Goal: Task Accomplishment & Management: Use online tool/utility

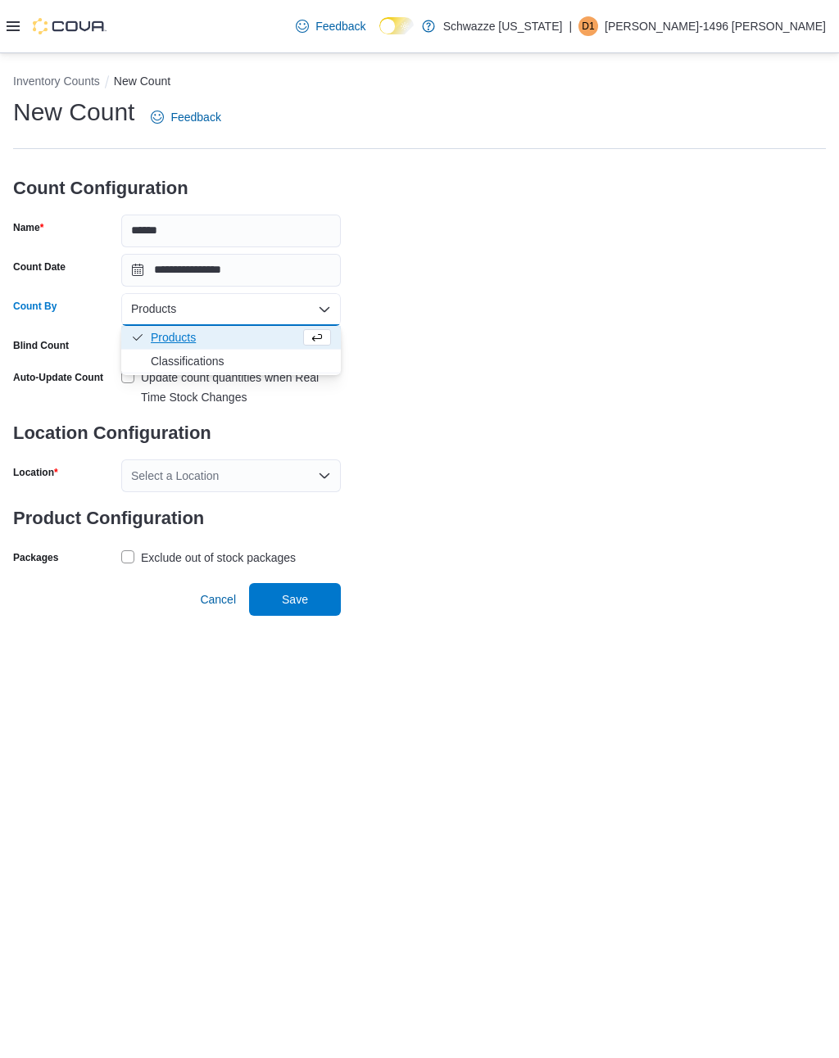
scroll to position [25, 0]
click at [170, 329] on span "Products" at bounding box center [225, 337] width 149 height 16
click at [139, 548] on label "Exclude out of stock packages" at bounding box center [208, 558] width 174 height 20
click at [158, 459] on div "Select a Location" at bounding box center [230, 475] width 219 height 33
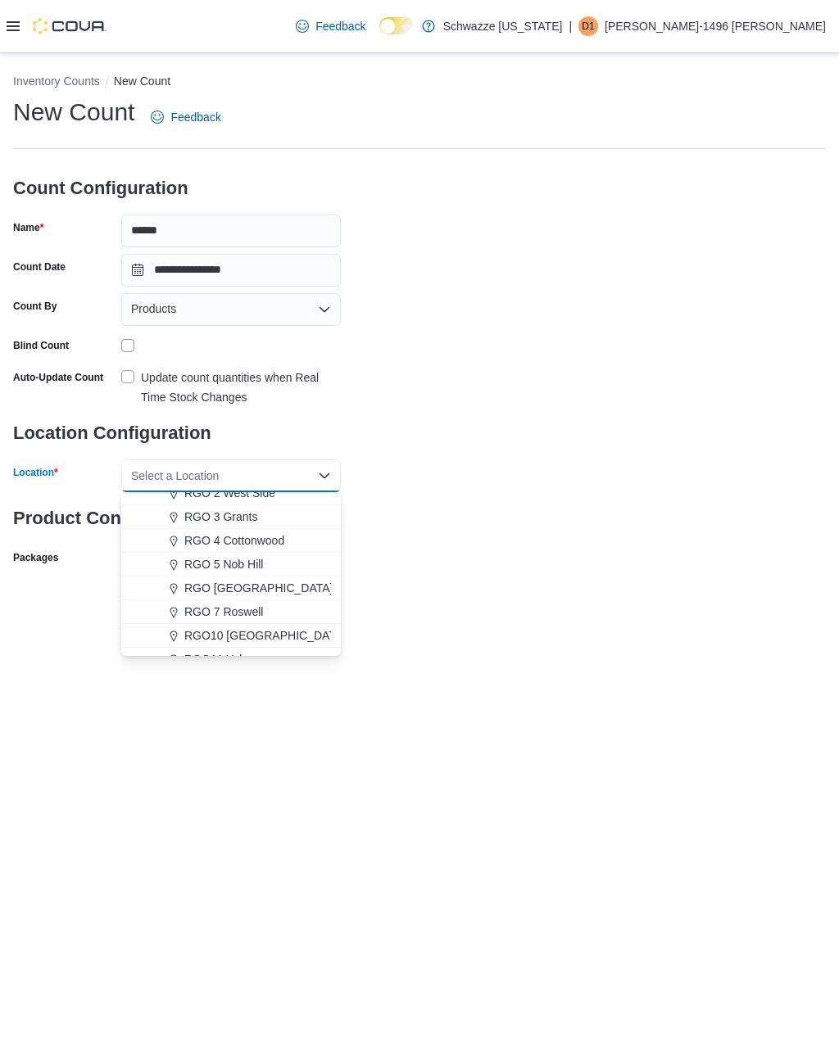
scroll to position [489, 0]
click at [212, 576] on span "RGO [GEOGRAPHIC_DATA]" at bounding box center [258, 584] width 149 height 16
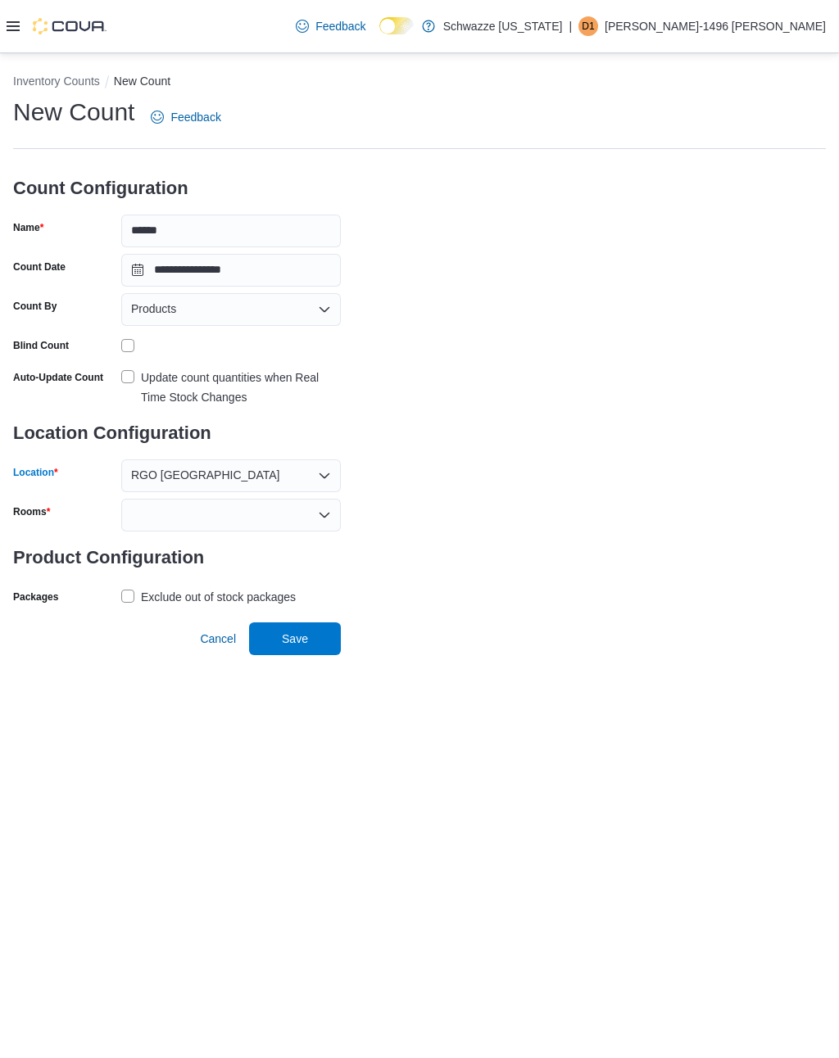
click at [170, 499] on div at bounding box center [230, 515] width 219 height 33
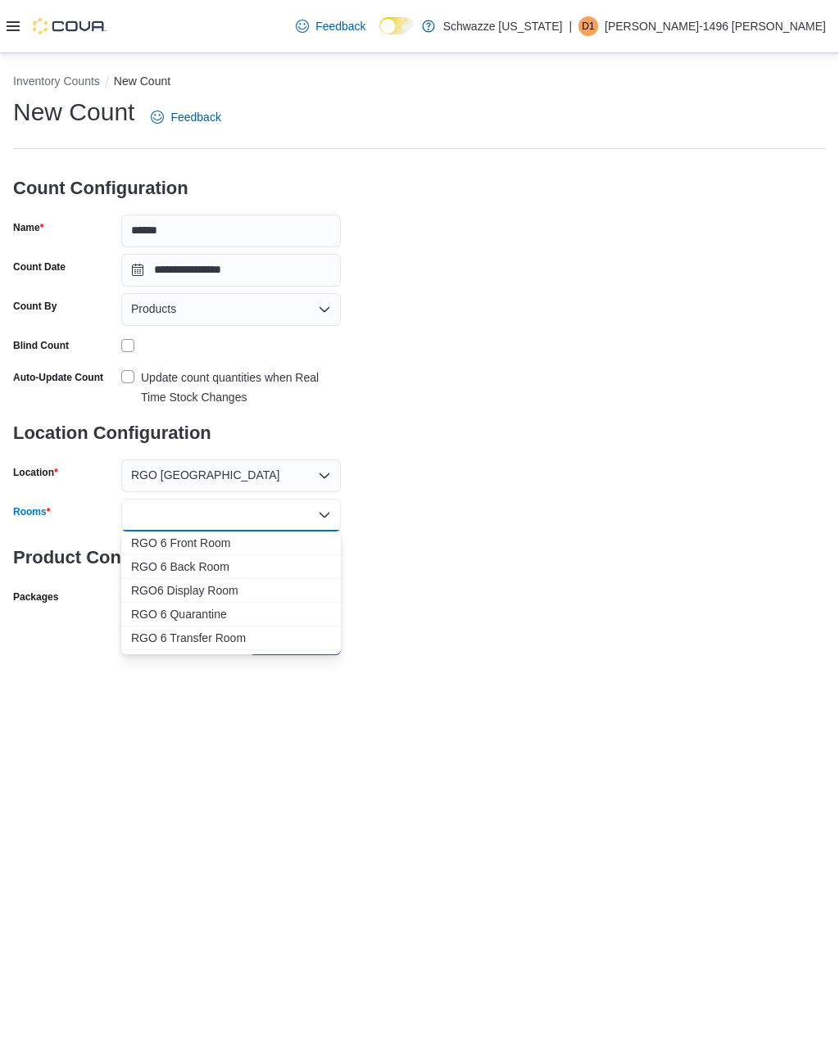
click at [163, 535] on span "RGO 6 Front Room" at bounding box center [231, 543] width 200 height 16
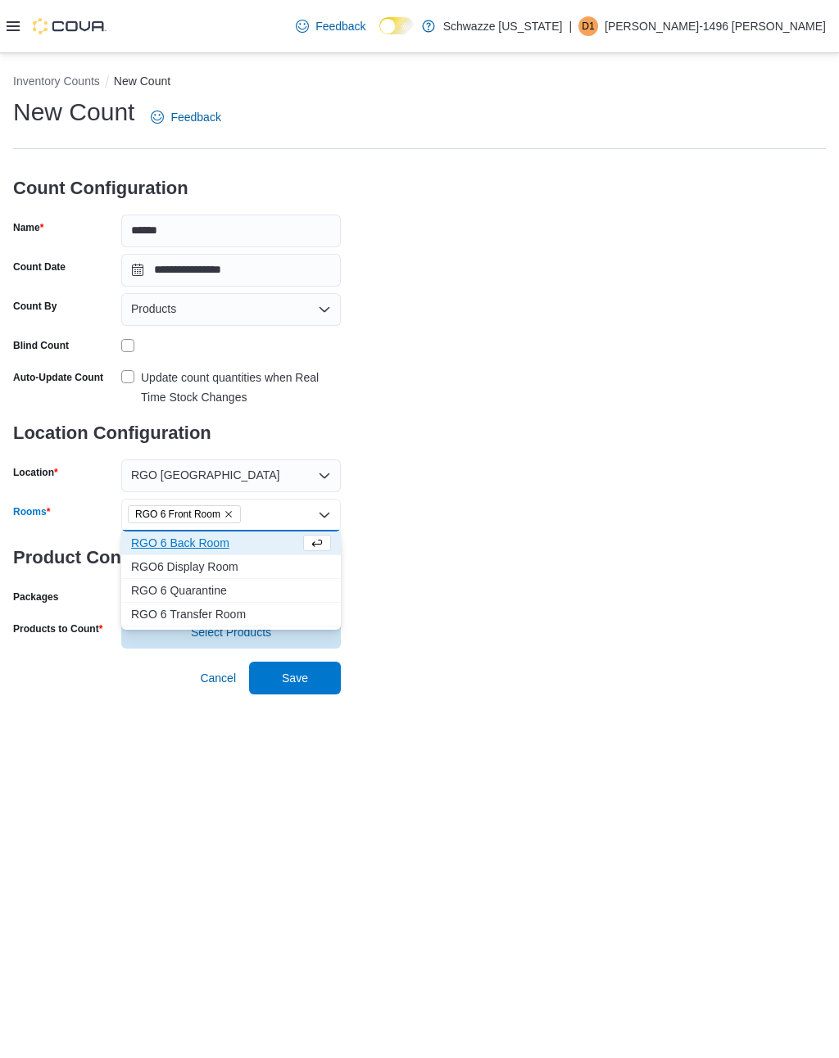
click at [166, 558] on span "RGO6 Display Room" at bounding box center [231, 566] width 200 height 16
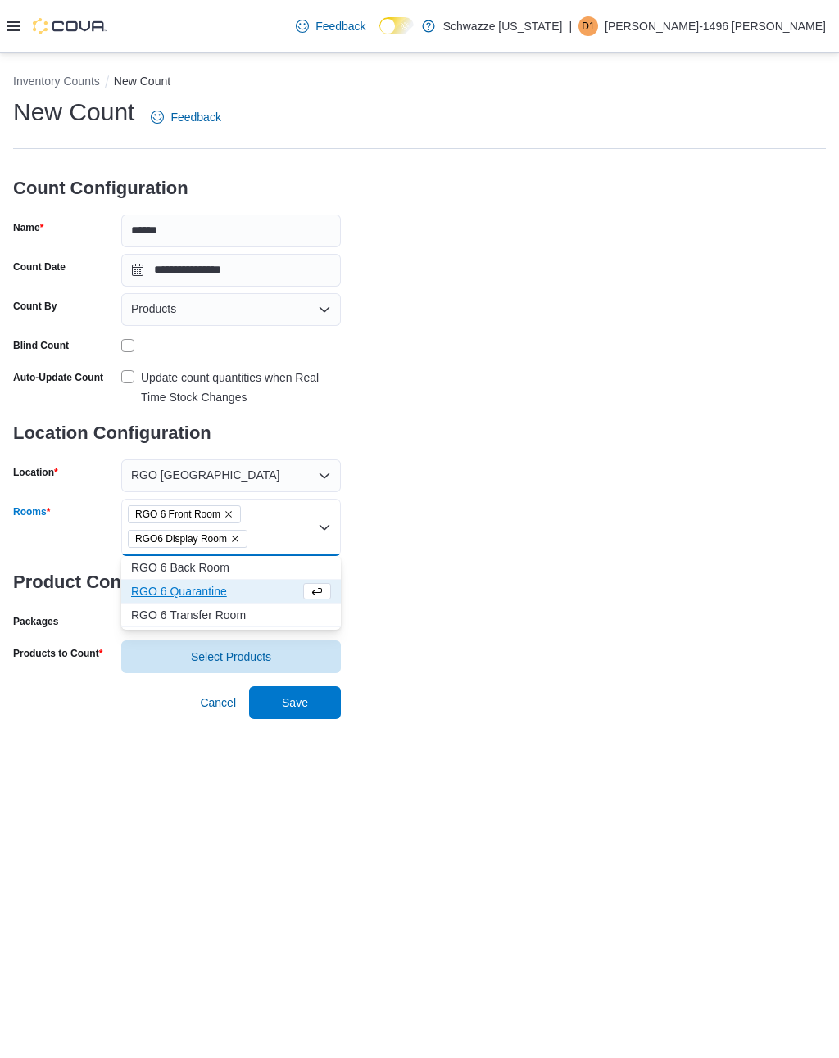
click at [165, 559] on span "RGO 6 Back Room" at bounding box center [231, 567] width 200 height 16
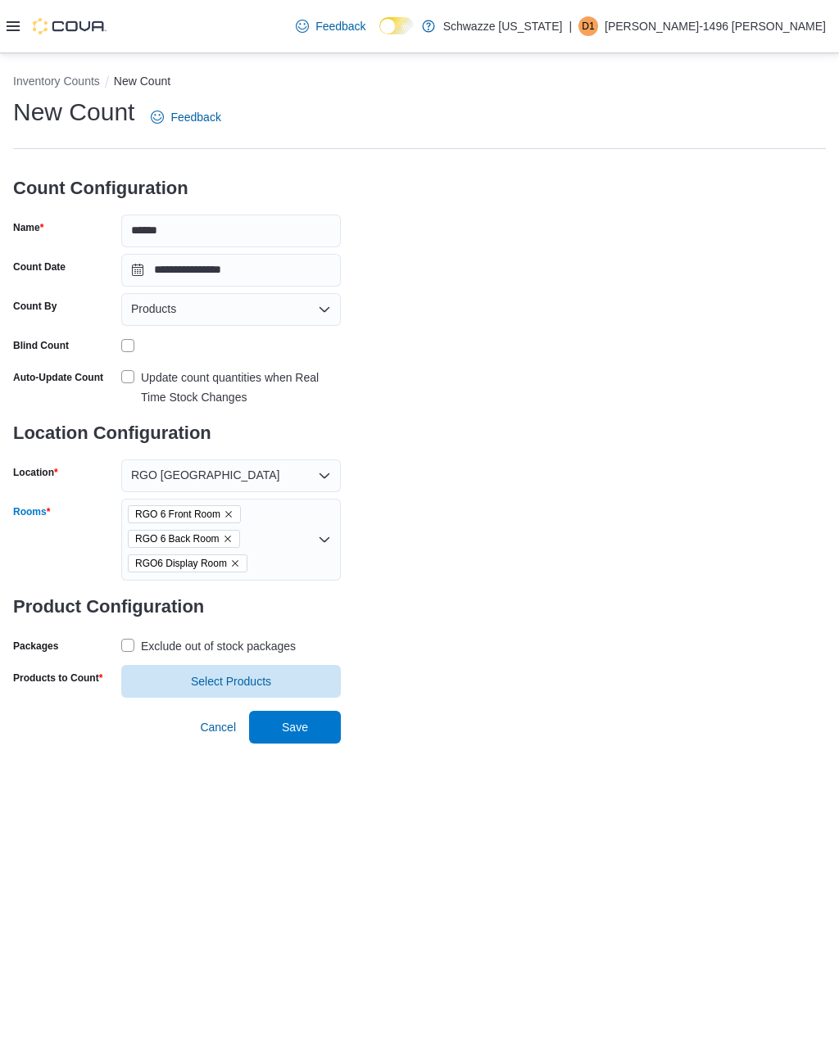
click at [658, 481] on div "**********" at bounding box center [419, 397] width 812 height 602
click at [134, 368] on label "Update count quantities when Real Time Stock Changes" at bounding box center [230, 387] width 219 height 39
click at [153, 665] on span "Select Products" at bounding box center [231, 681] width 200 height 33
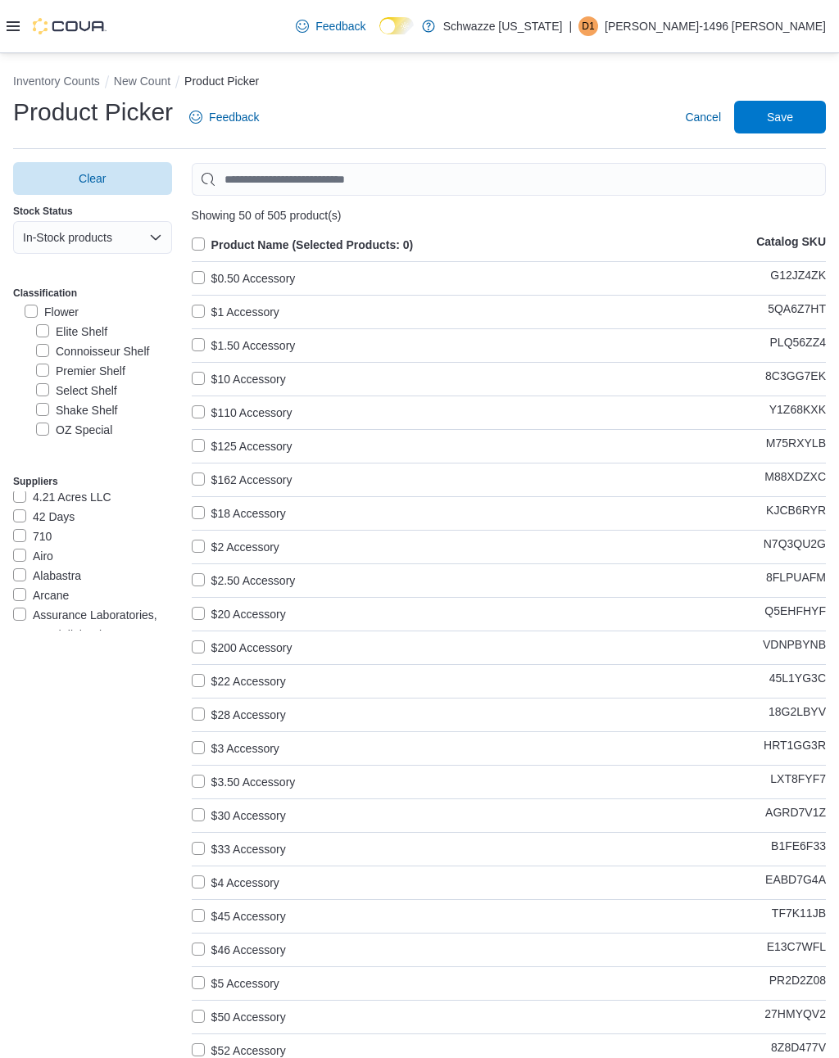
scroll to position [17, 0]
click at [35, 318] on label "Flower" at bounding box center [52, 315] width 54 height 20
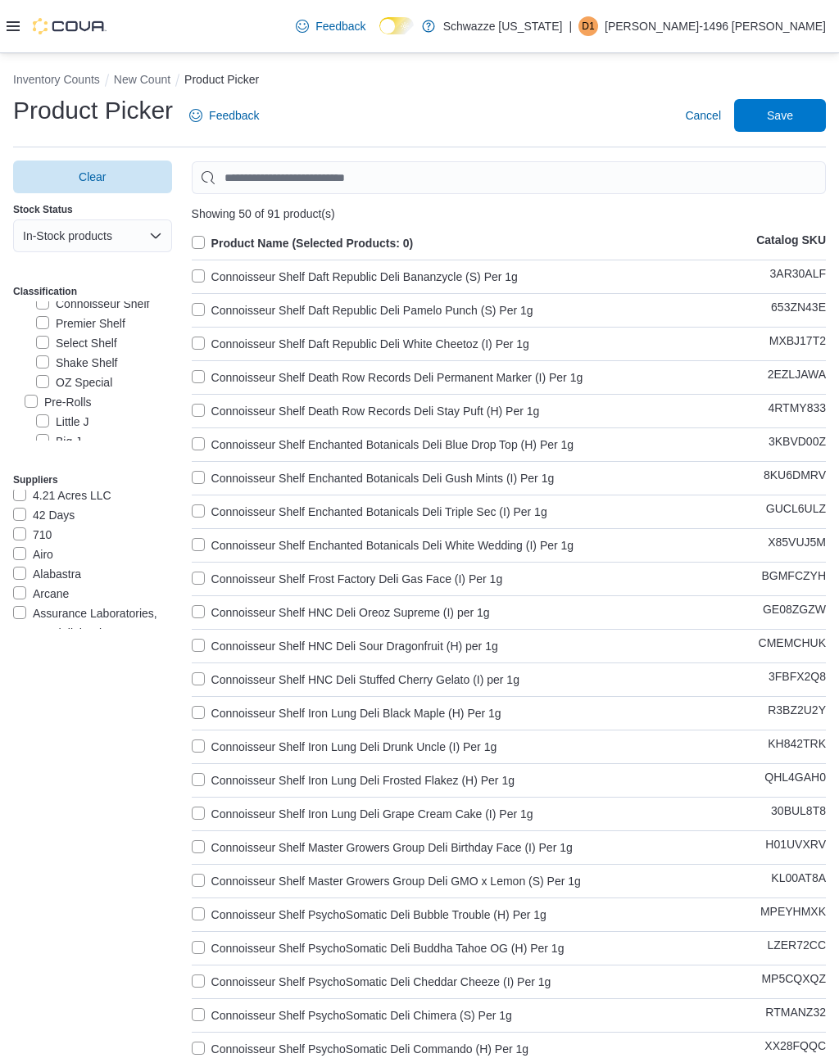
scroll to position [0, 0]
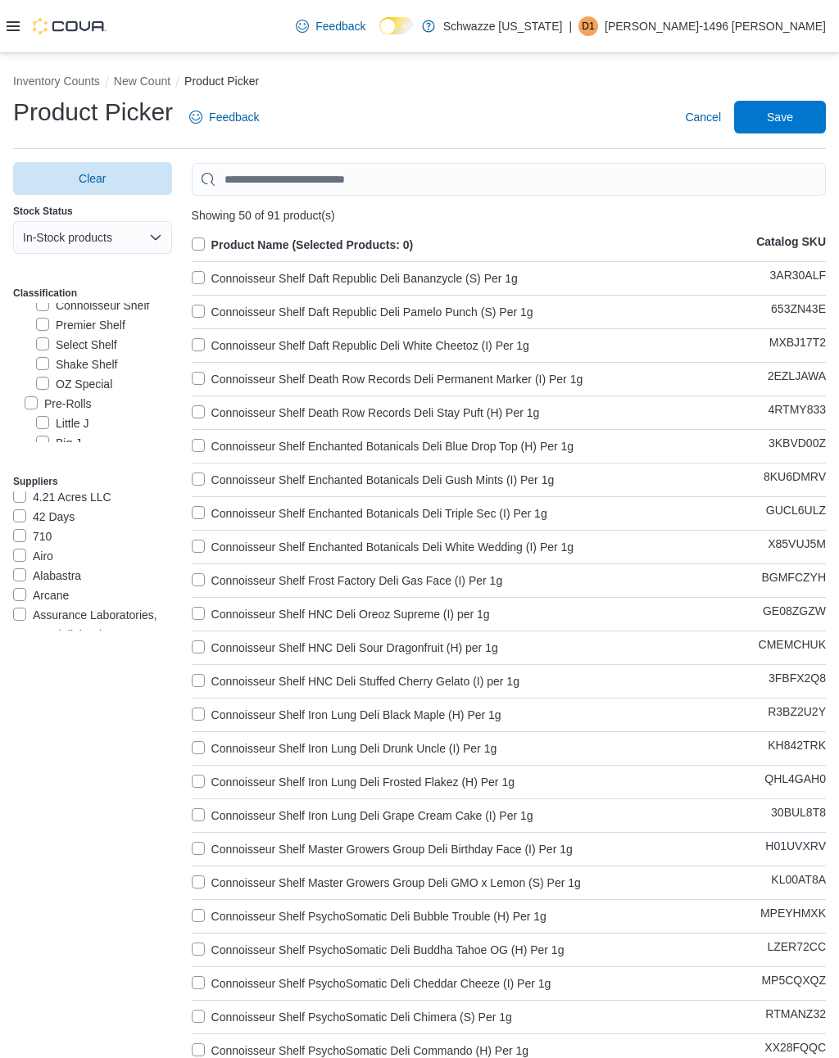
click at [198, 238] on label "Product Name (Selected Products: 0)" at bounding box center [303, 245] width 222 height 20
click at [791, 117] on span "Save" at bounding box center [779, 117] width 26 height 16
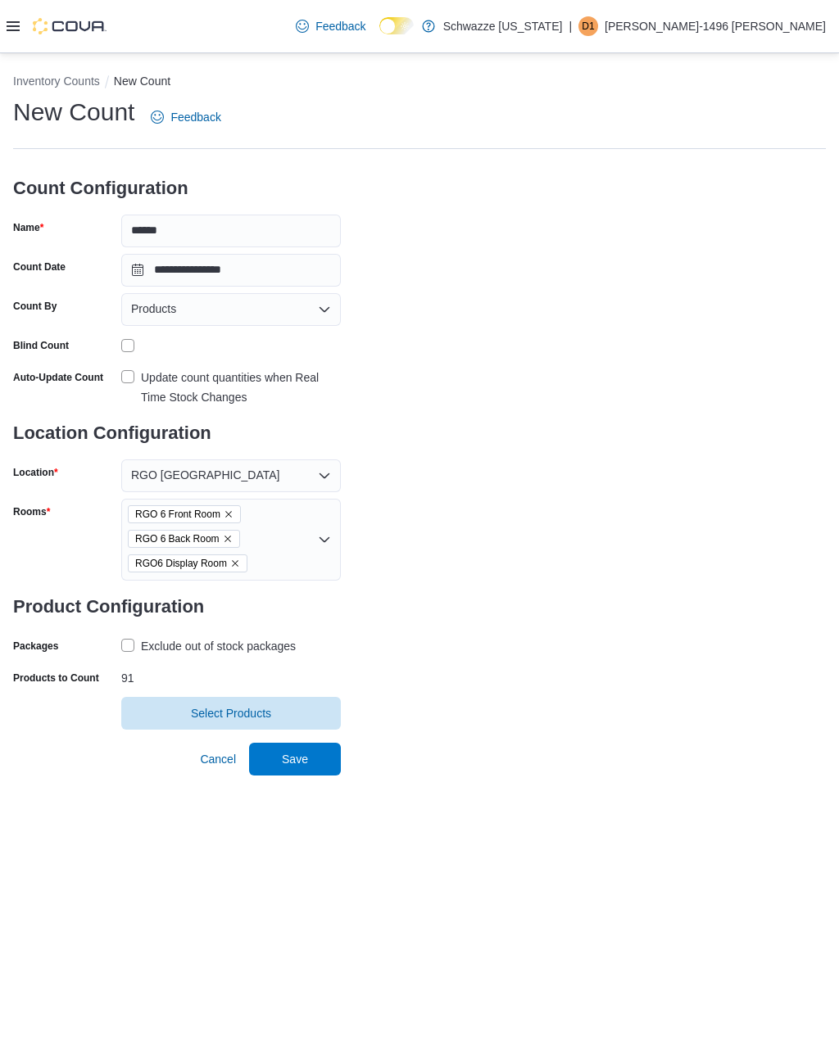
scroll to position [25, 0]
click at [279, 743] on span "Save" at bounding box center [295, 759] width 72 height 33
